Goal: Entertainment & Leisure: Browse casually

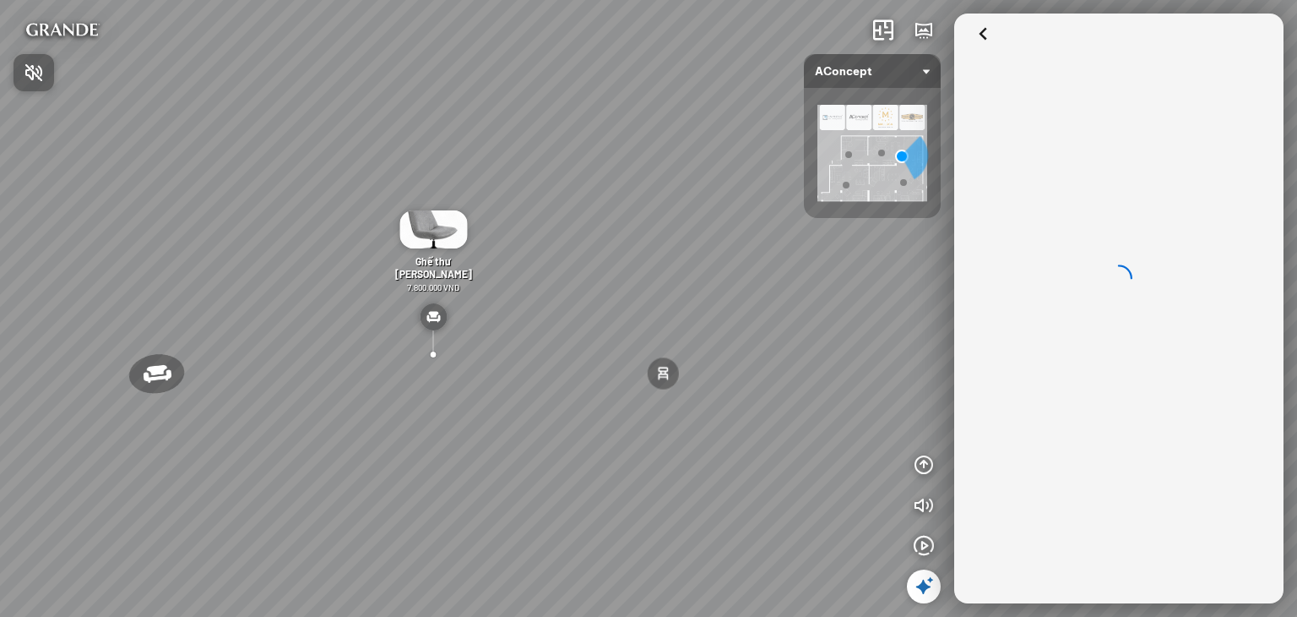
drag, startPoint x: 702, startPoint y: 227, endPoint x: 728, endPoint y: 139, distance: 91.7
click at [728, 139] on div at bounding box center [648, 308] width 1297 height 617
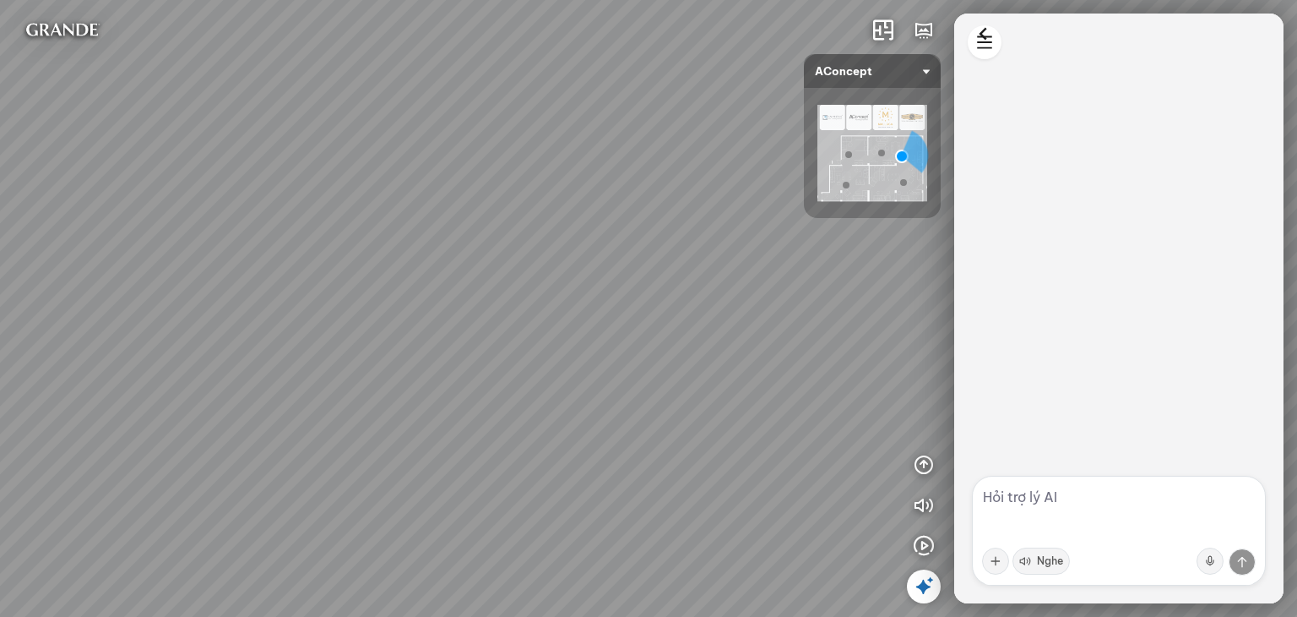
drag, startPoint x: 600, startPoint y: 224, endPoint x: 838, endPoint y: 35, distance: 303.0
click at [827, 10] on div "Đèn [PERSON_NAME] 5.300.000 VND Giường ngủ Palima 19.000.000 VND Bàn Cafe Tess …" at bounding box center [648, 308] width 1297 height 617
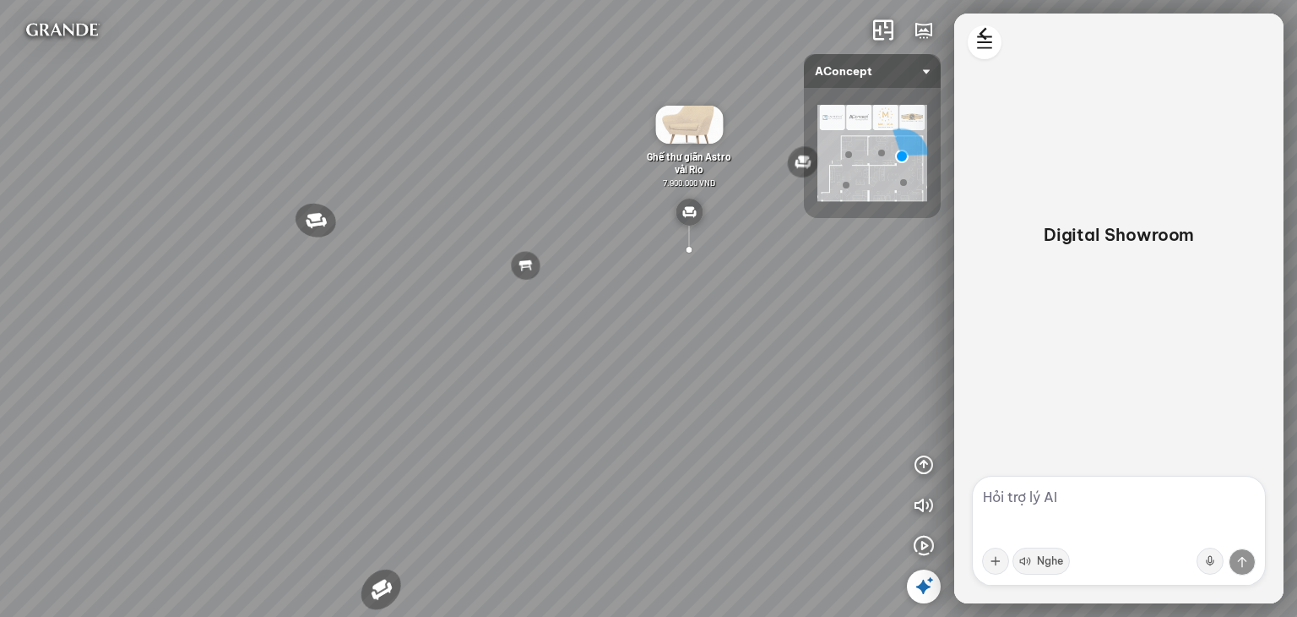
drag, startPoint x: 448, startPoint y: 302, endPoint x: 504, endPoint y: 344, distance: 69.9
click at [503, 343] on div "Đèn [PERSON_NAME] 5.300.000 VND Giường ngủ Palima 19.000.000 VND Bàn Cafe Tess …" at bounding box center [648, 308] width 1297 height 617
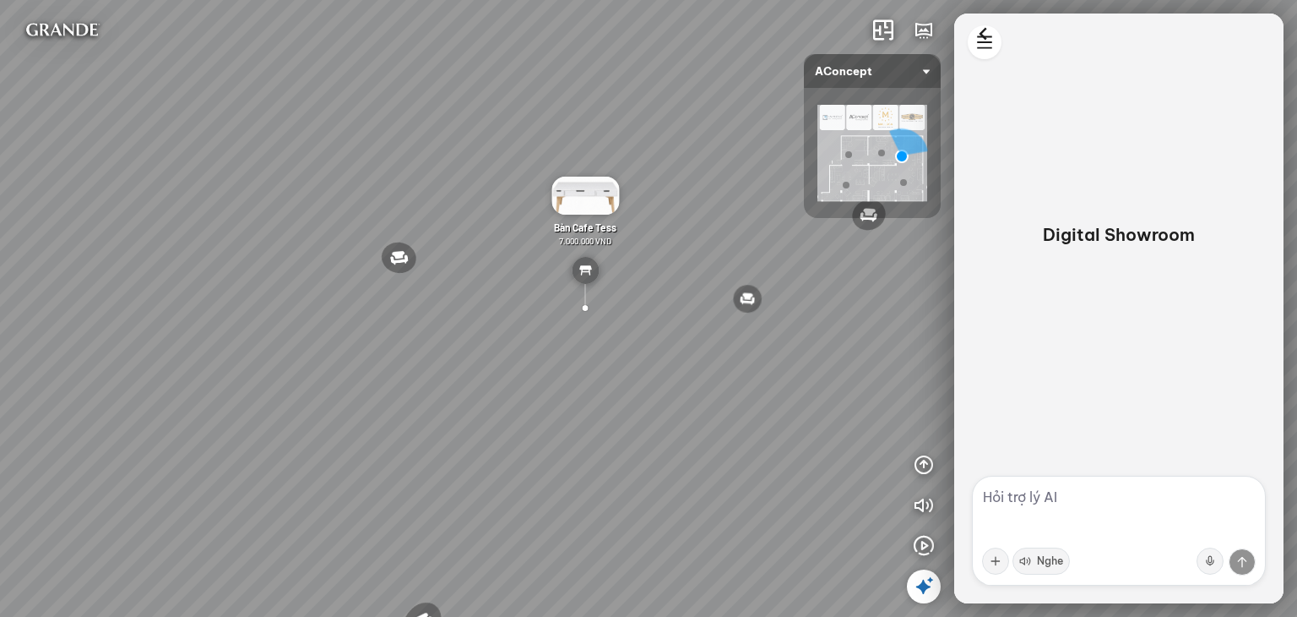
scroll to position [2138, 0]
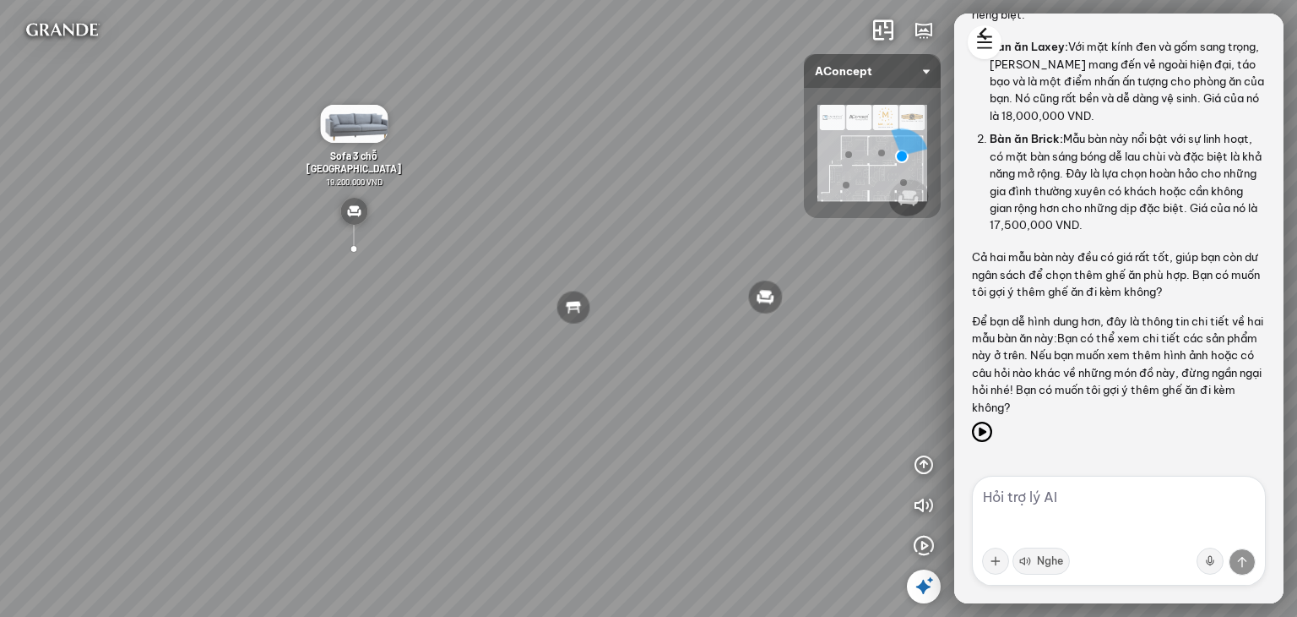
scroll to position [2138, 0]
click at [984, 436] on icon at bounding box center [982, 431] width 20 height 20
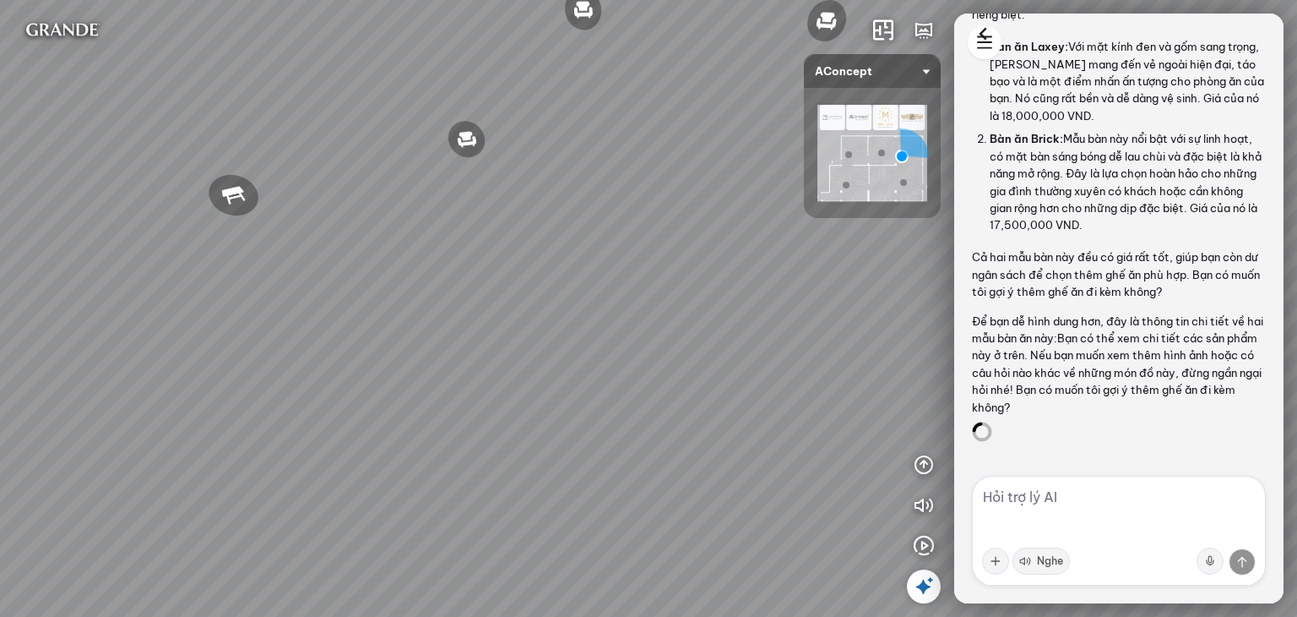
drag, startPoint x: 577, startPoint y: 395, endPoint x: 238, endPoint y: 254, distance: 366.9
click at [233, 254] on div "Đèn [PERSON_NAME] 5.300.000 VND Giường ngủ Palima 19.000.000 VND Bàn Cafe Tess …" at bounding box center [648, 308] width 1297 height 617
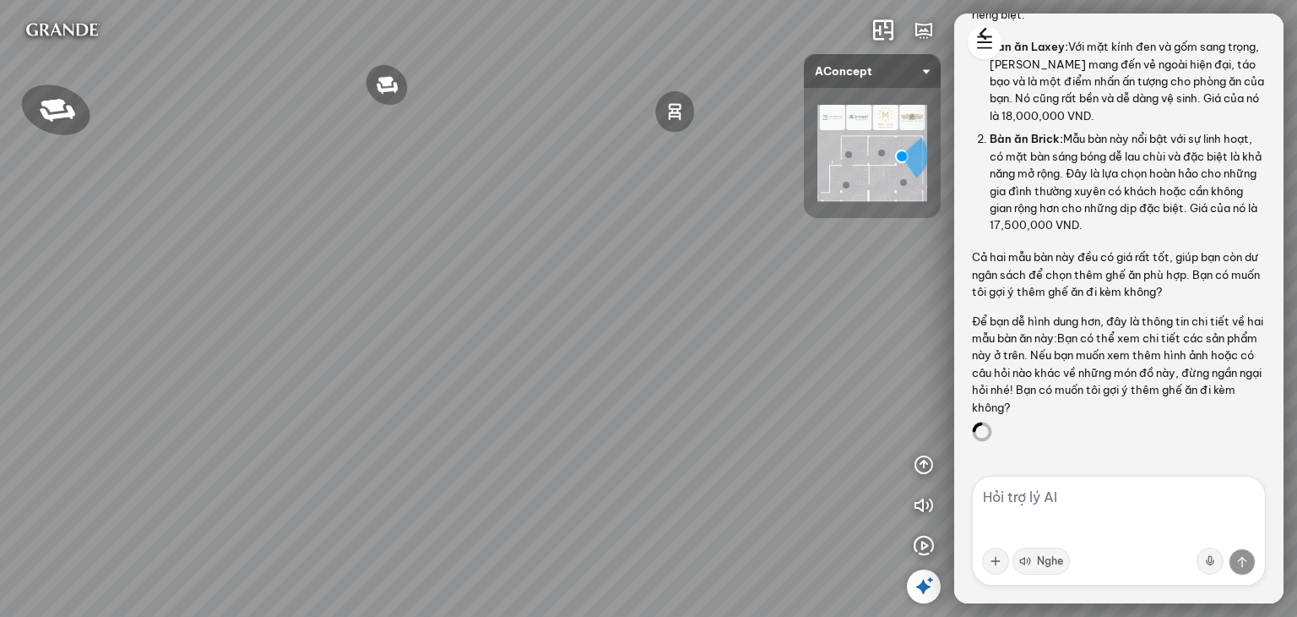
drag, startPoint x: 481, startPoint y: 231, endPoint x: 539, endPoint y: 489, distance: 264.9
click at [539, 489] on div "Đèn [PERSON_NAME] 5.300.000 VND Giường ngủ Palima 19.000.000 VND Bàn Cafe Tess …" at bounding box center [648, 308] width 1297 height 617
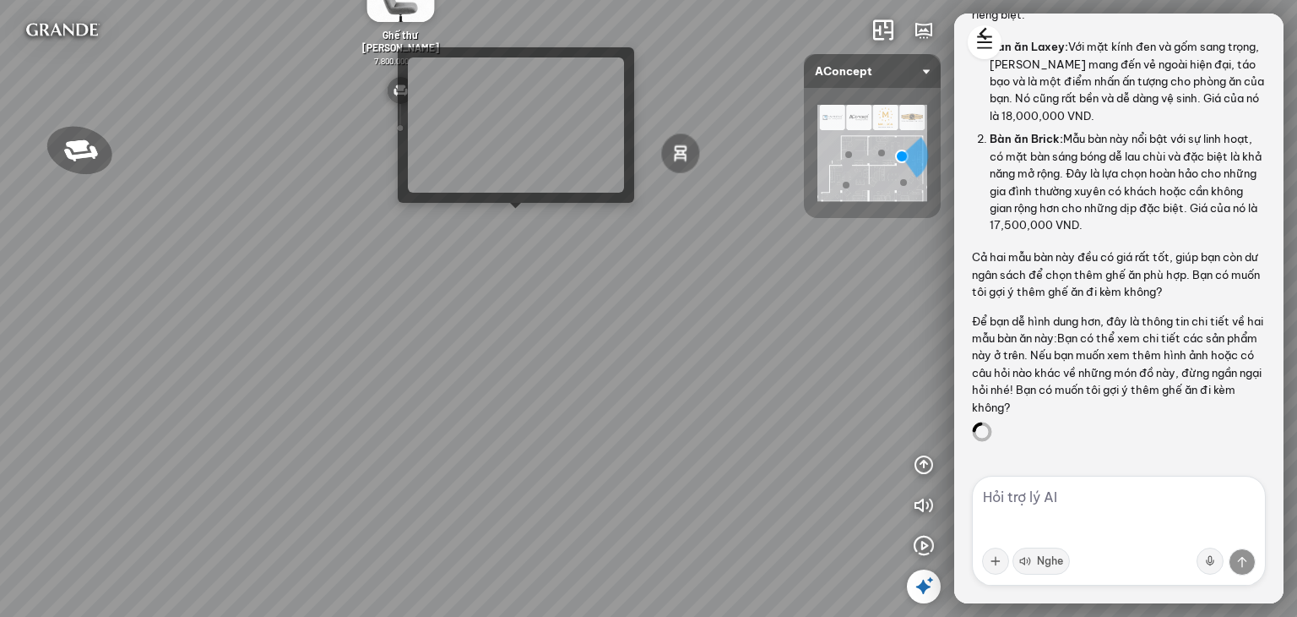
click at [508, 231] on div "Đèn [PERSON_NAME] 5.300.000 VND Giường ngủ Palima 19.000.000 VND Bàn Cafe Tess …" at bounding box center [648, 308] width 1297 height 617
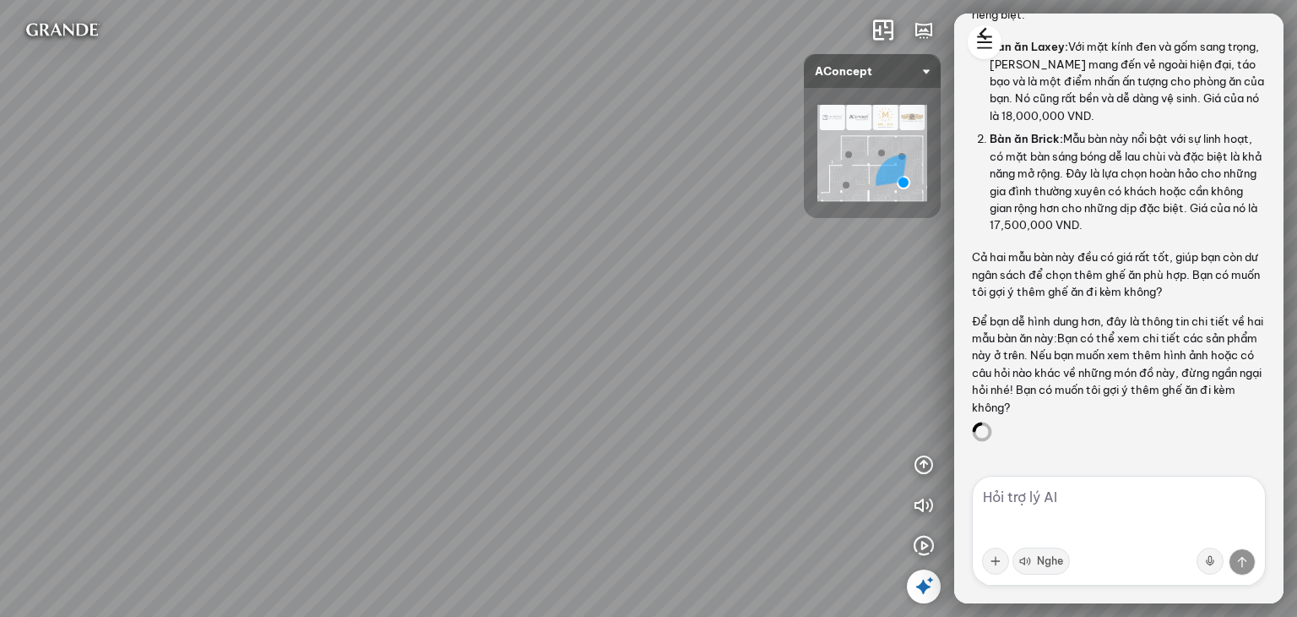
drag, startPoint x: 375, startPoint y: 302, endPoint x: 364, endPoint y: 300, distance: 11.3
click at [323, 284] on div at bounding box center [648, 308] width 1297 height 617
drag, startPoint x: 514, startPoint y: 321, endPoint x: 436, endPoint y: 315, distance: 78.8
click at [421, 315] on div at bounding box center [648, 308] width 1297 height 617
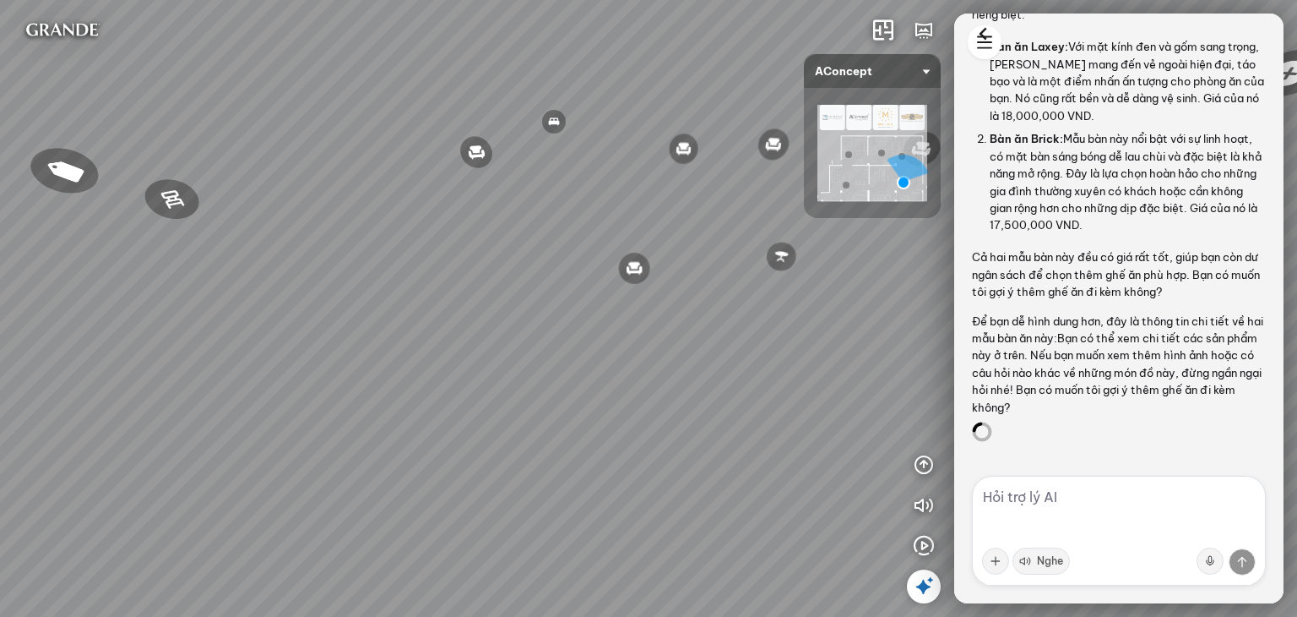
drag, startPoint x: 476, startPoint y: 299, endPoint x: 440, endPoint y: 304, distance: 36.7
click at [440, 304] on div "Ghế ăn Andrew 3.200.000 VND Ghế ăn Wilma 1.800.000 VND Sofa 3 chỗ [PERSON_NAME]…" at bounding box center [648, 308] width 1297 height 617
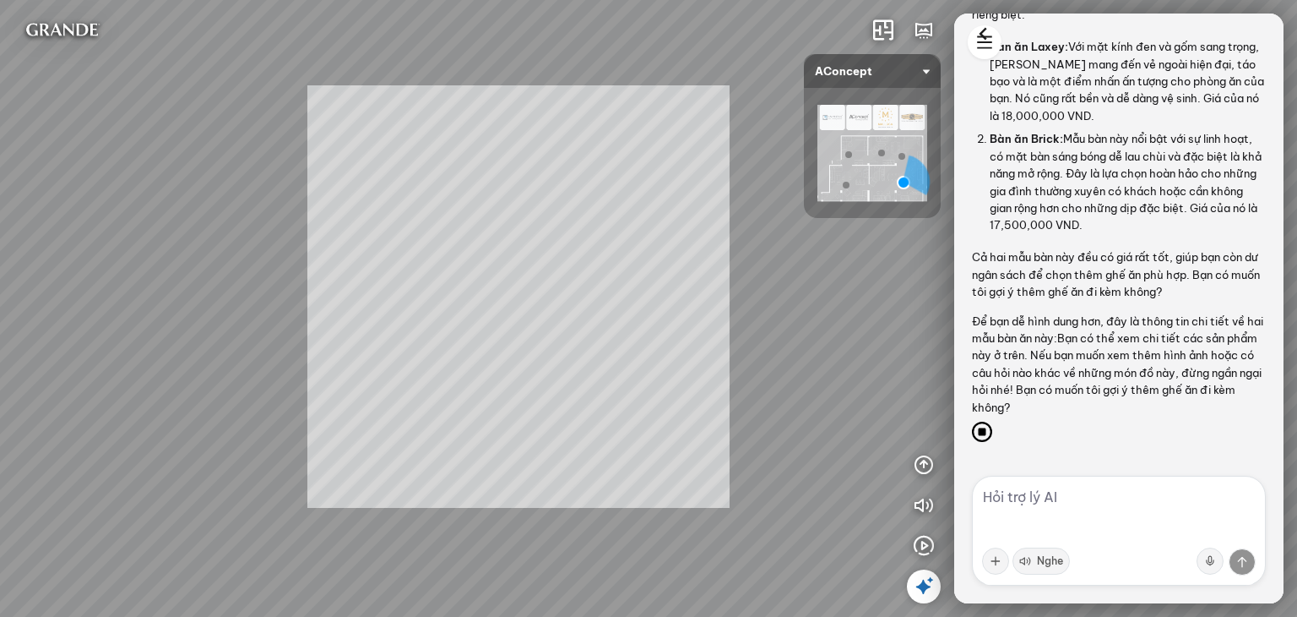
click at [551, 394] on div "Ghế ăn Andrew 3.200.000 VND Ghế ăn Wilma 1.800.000 VND Sofa 3 chỗ [PERSON_NAME]…" at bounding box center [648, 308] width 1297 height 617
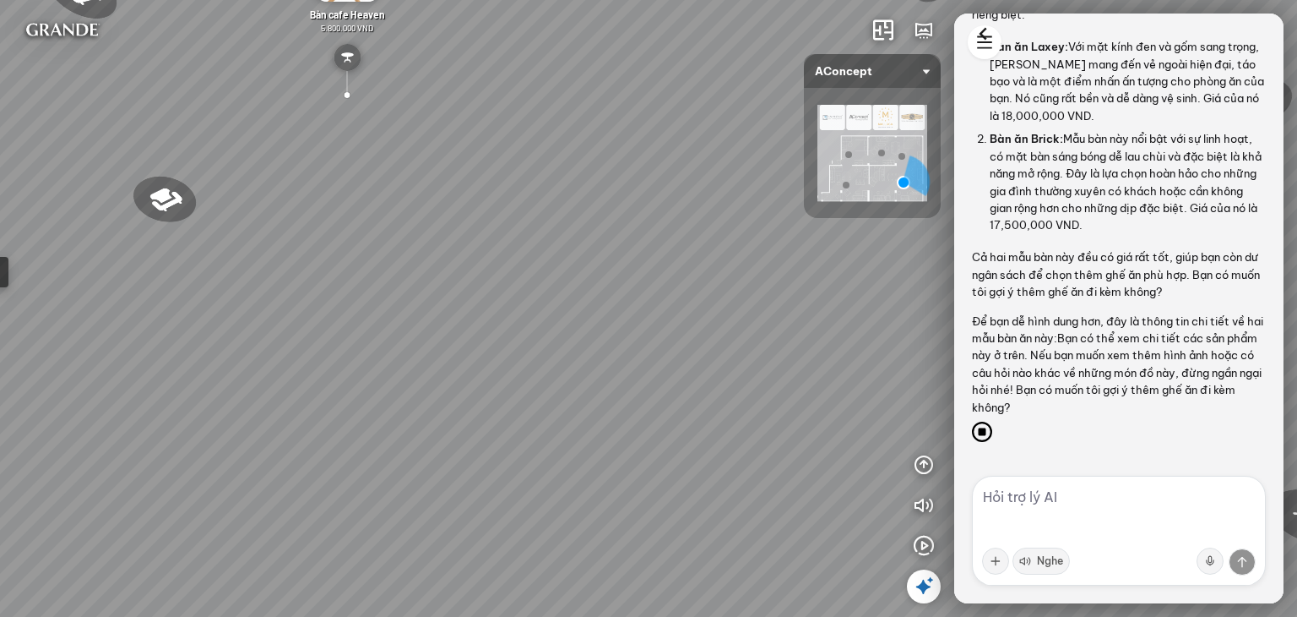
drag, startPoint x: 703, startPoint y: 236, endPoint x: 735, endPoint y: 431, distance: 197.7
click at [735, 427] on div "Ghế ăn Andrew 3.200.000 VND Ghế ăn Wilma 1.800.000 VND Sofa 3 chỗ [PERSON_NAME]…" at bounding box center [648, 308] width 1297 height 617
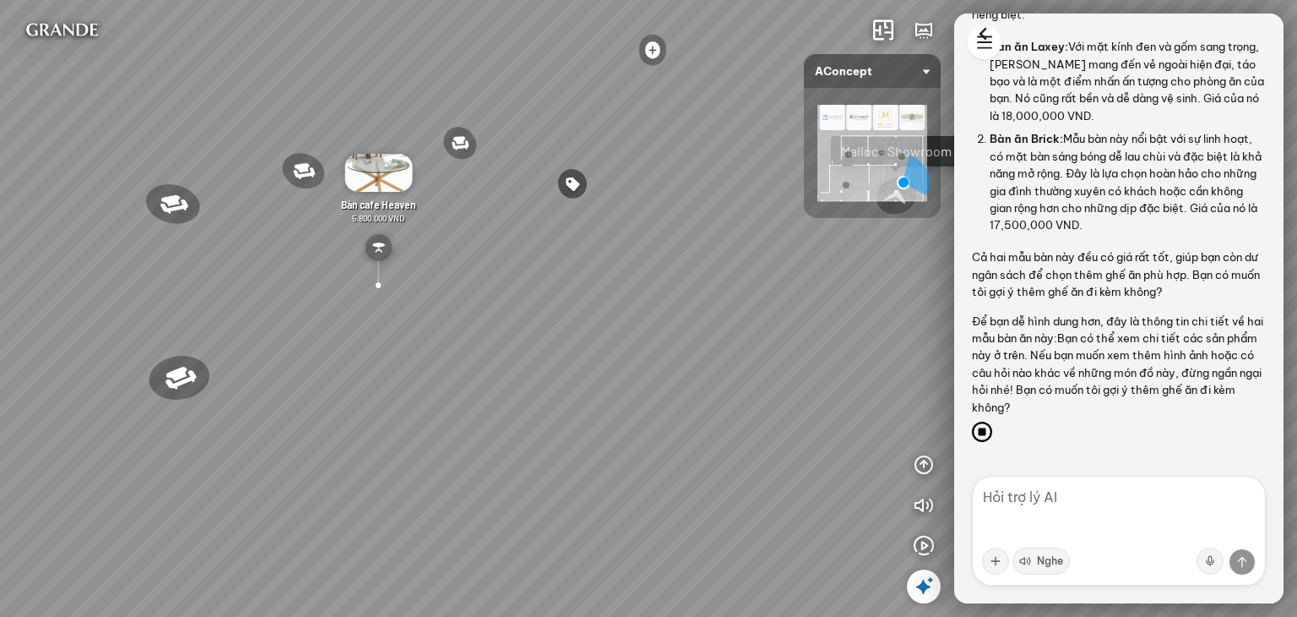
drag, startPoint x: 713, startPoint y: 289, endPoint x: 709, endPoint y: 370, distance: 81.1
click at [709, 369] on div "Ghế ăn Andrew 3.200.000 VND Ghế ăn Wilma 1.800.000 VND Sofa 3 chỗ [PERSON_NAME]…" at bounding box center [648, 308] width 1297 height 617
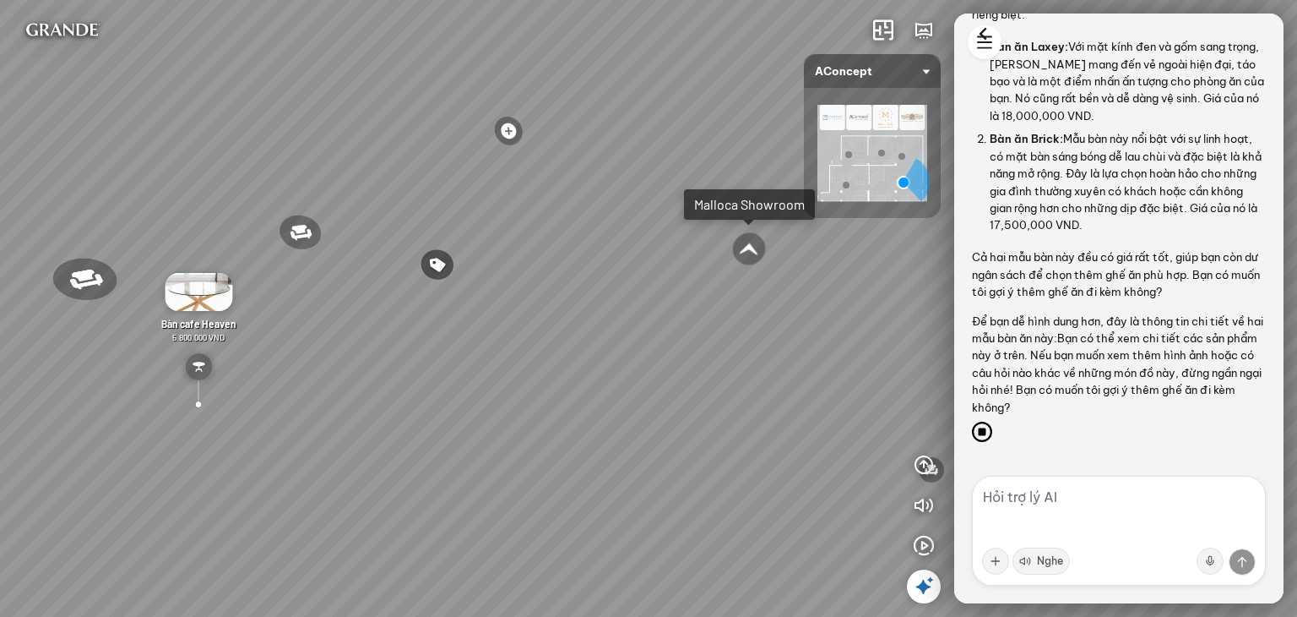
drag, startPoint x: 672, startPoint y: 282, endPoint x: 608, endPoint y: 285, distance: 64.2
click at [608, 285] on div "Ghế ăn Andrew 3.200.000 VND Ghế ăn Wilma 1.800.000 VND Sofa 3 chỗ [PERSON_NAME]…" at bounding box center [648, 308] width 1297 height 617
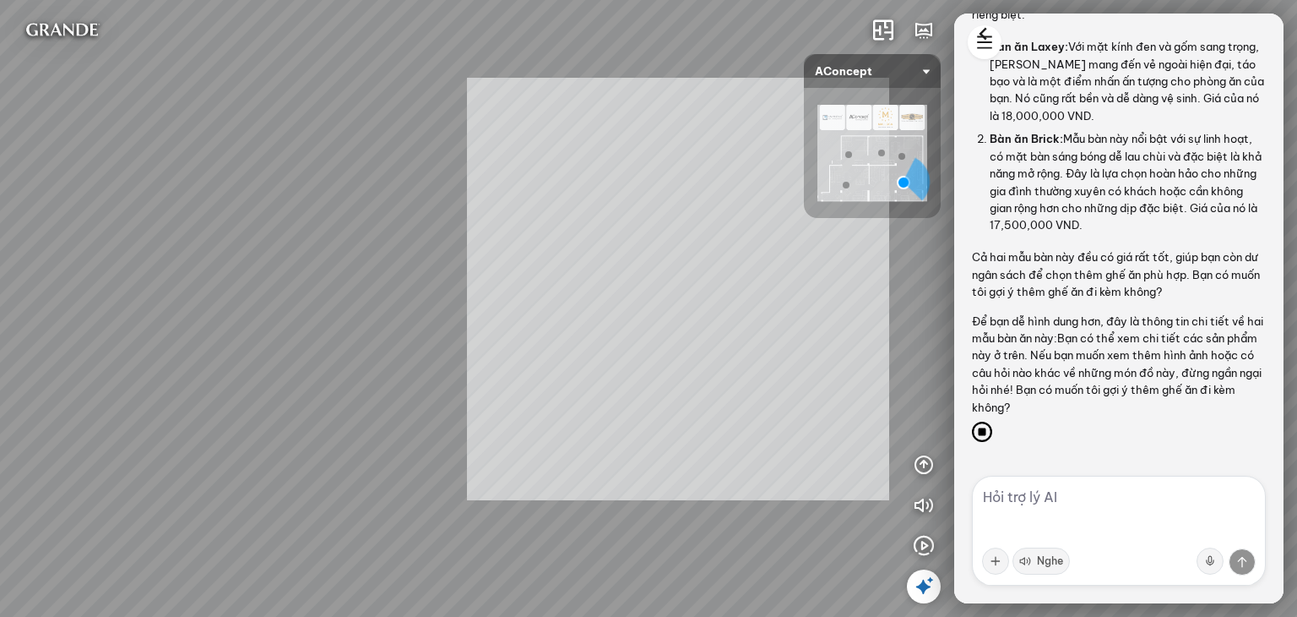
click at [647, 302] on div "Ghế ăn Andrew 3.200.000 VND Ghế ăn Wilma 1.800.000 VND Sofa 3 chỗ [PERSON_NAME]…" at bounding box center [648, 308] width 1297 height 617
